Goal: Task Accomplishment & Management: Manage account settings

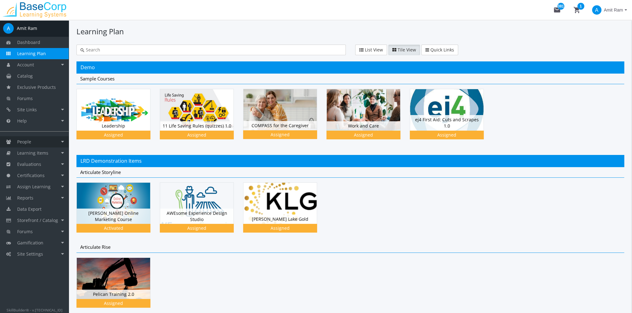
click at [31, 142] on link "People" at bounding box center [34, 141] width 69 height 11
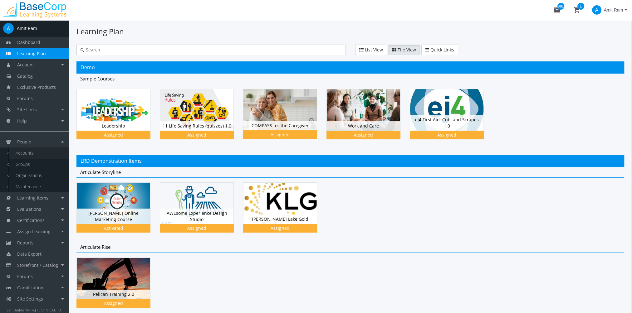
click at [37, 153] on link "Accounts" at bounding box center [38, 153] width 59 height 11
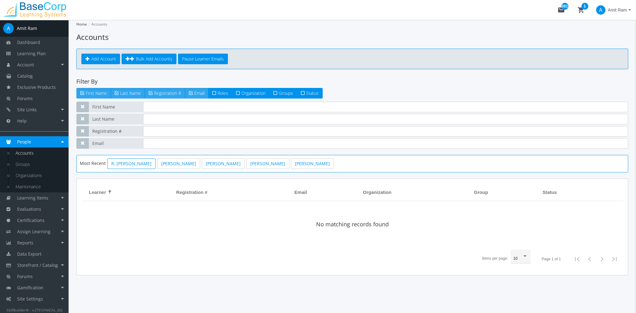
click at [122, 163] on link "R, Harry" at bounding box center [131, 163] width 48 height 11
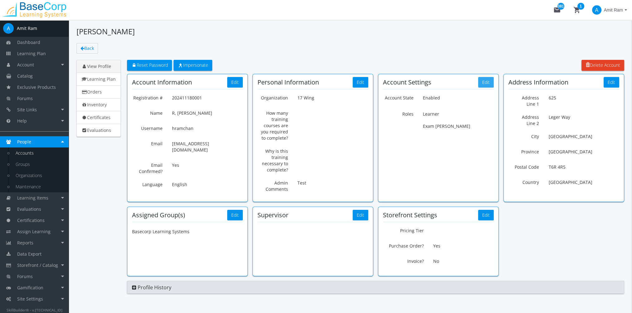
click at [483, 87] on div "Account Settings Edit Account State Enabled Roles You are not assigned to any r…" at bounding box center [438, 109] width 111 height 60
click at [485, 84] on button "Edit" at bounding box center [486, 82] width 16 height 11
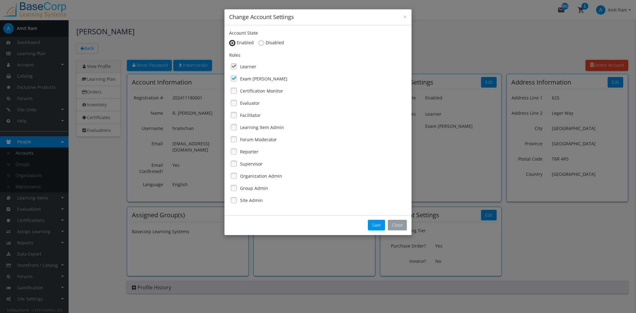
click at [390, 226] on button "Close" at bounding box center [397, 225] width 19 height 11
